Goal: Information Seeking & Learning: Learn about a topic

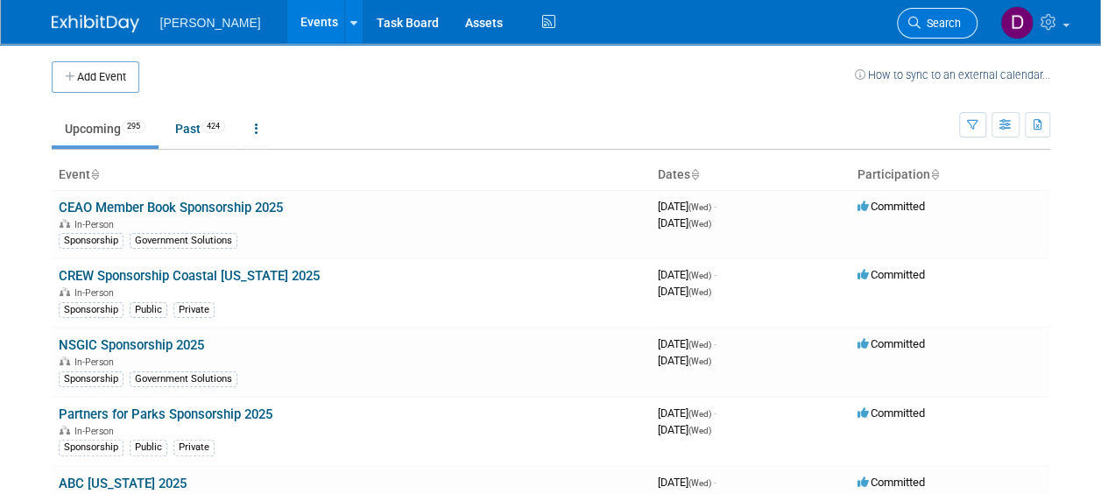
click at [538, 23] on span "Search" at bounding box center [941, 23] width 40 height 13
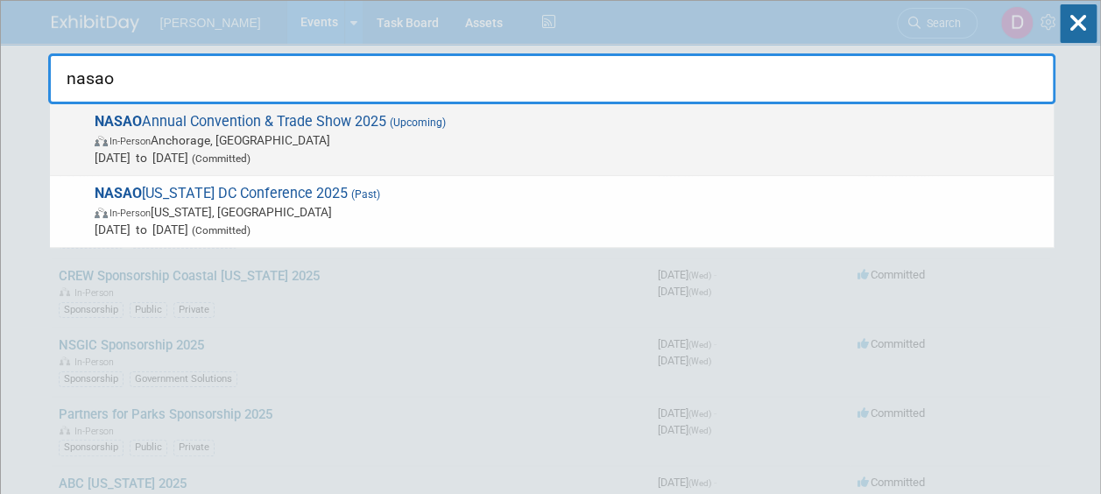
type input "nasao"
click at [538, 118] on span "NASAO Annual Convention & Trade Show 2025 (Upcoming) In-Person Anchorage, [GEOG…" at bounding box center [567, 139] width 956 height 53
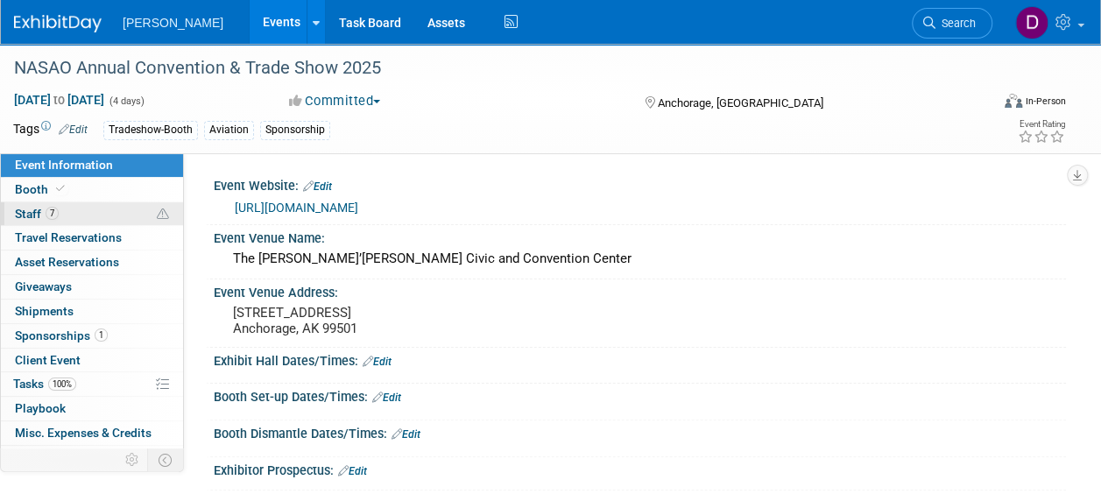
click at [44, 210] on span "Staff 7" at bounding box center [37, 214] width 44 height 14
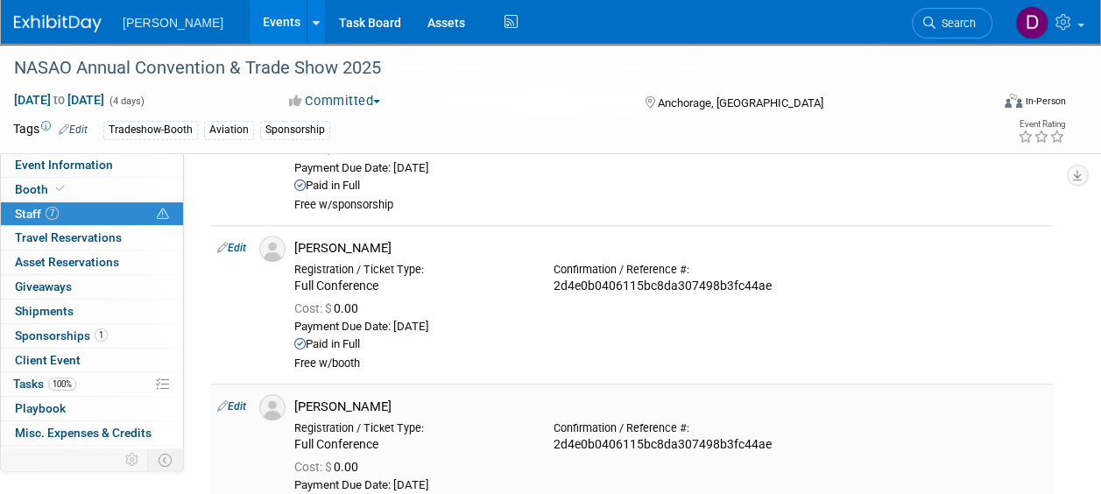
scroll to position [666, 0]
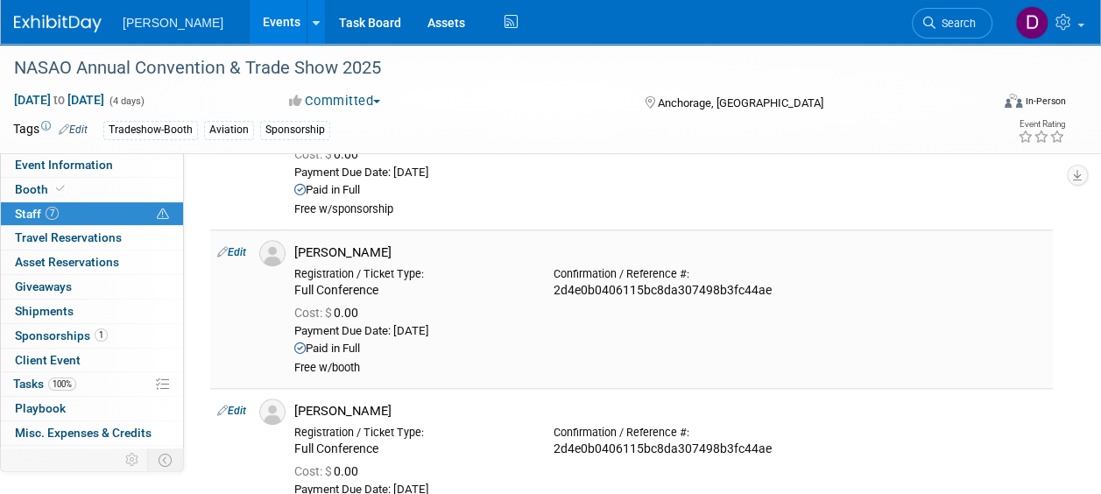
drag, startPoint x: 429, startPoint y: 244, endPoint x: 292, endPoint y: 246, distance: 137.6
click at [292, 246] on div "Marc Coconougher" at bounding box center [670, 250] width 778 height 21
copy div "Marc Coconougher"
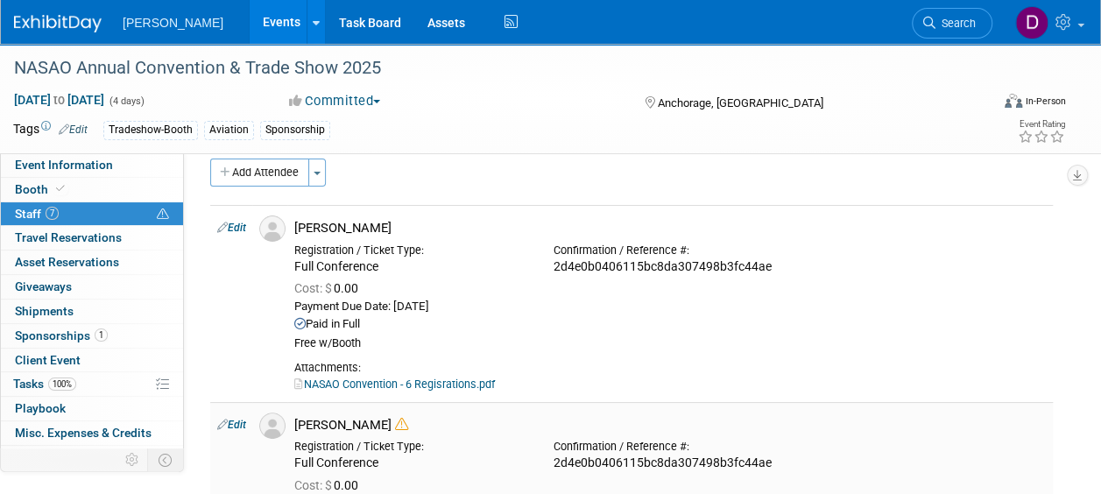
scroll to position [17, 0]
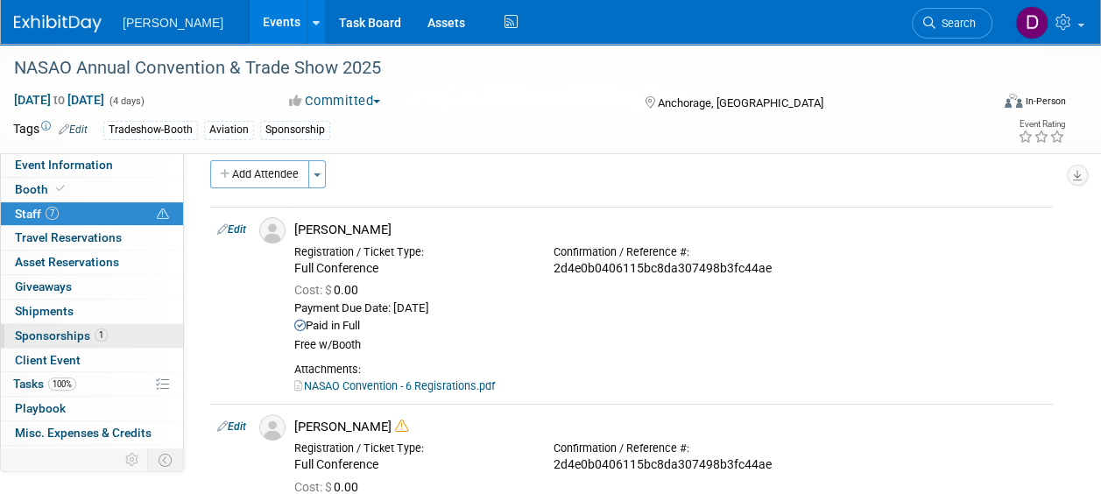
click at [80, 338] on span "Sponsorships 1" at bounding box center [61, 336] width 93 height 14
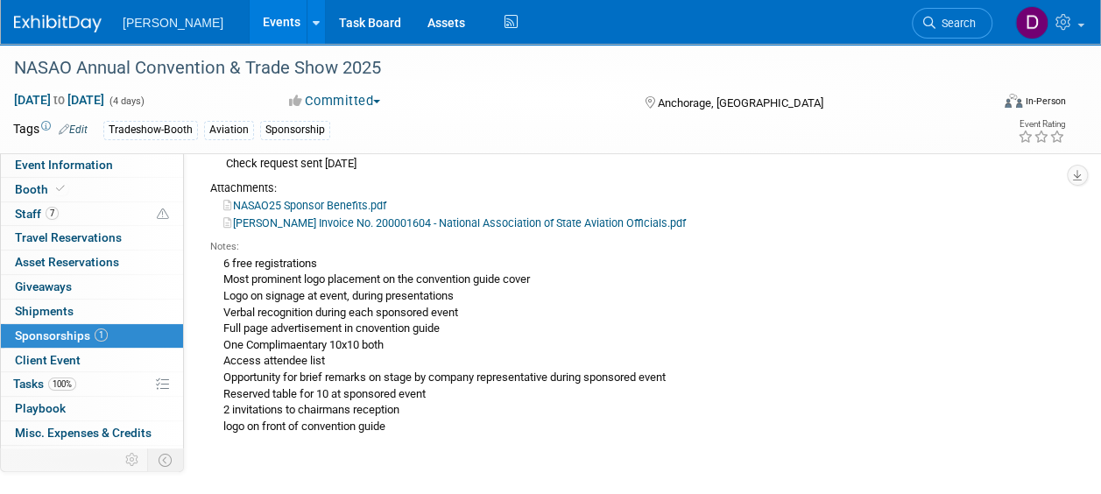
scroll to position [150, 0]
click at [53, 178] on link "Booth" at bounding box center [92, 190] width 182 height 24
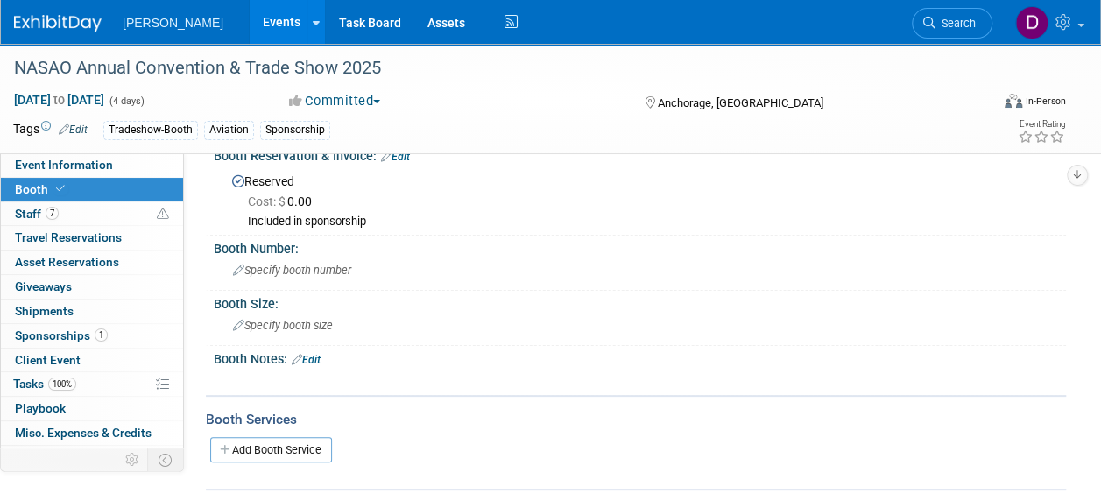
scroll to position [0, 0]
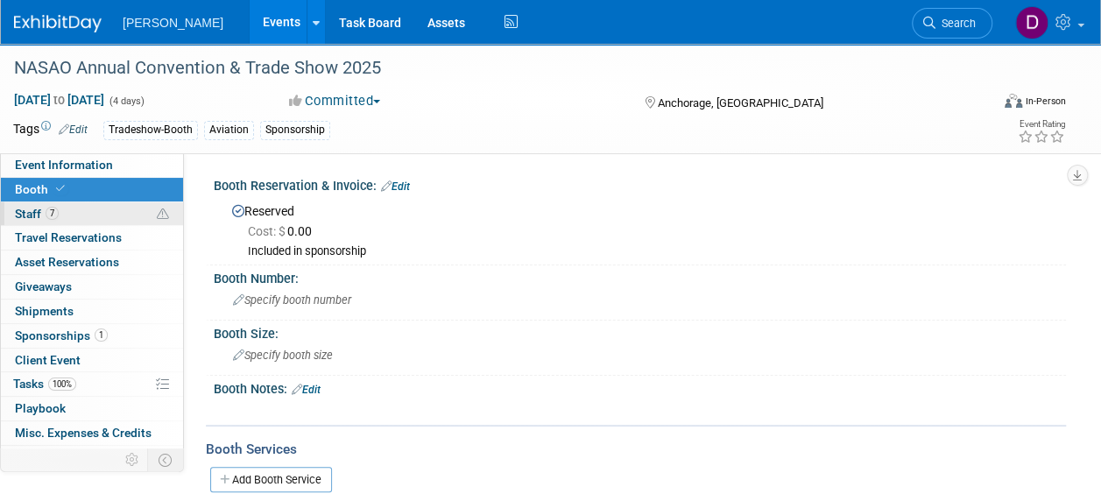
click at [85, 215] on link "7 Staff 7" at bounding box center [92, 214] width 182 height 24
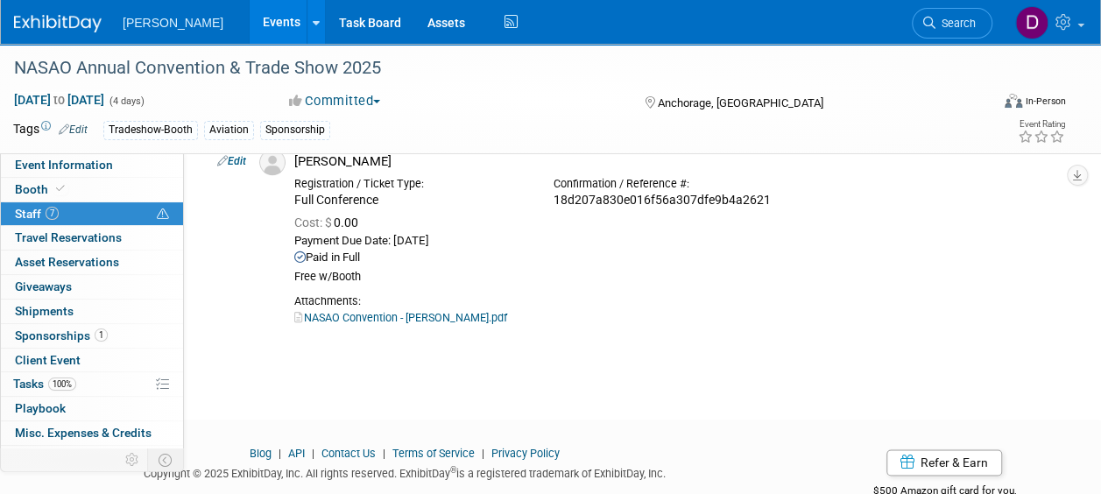
scroll to position [1074, 0]
click at [368, 315] on link "NASAO Convention - Zach Shuman.pdf" at bounding box center [400, 316] width 213 height 13
